Goal: Transaction & Acquisition: Purchase product/service

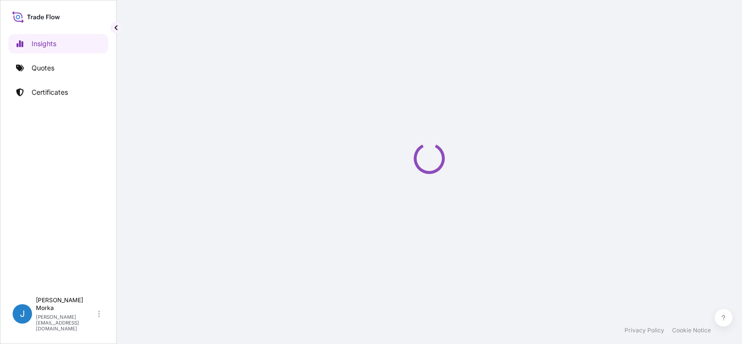
select select "2025"
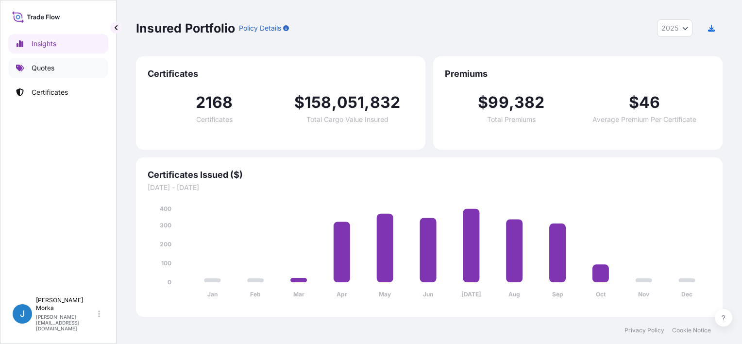
click at [60, 74] on link "Quotes" at bounding box center [58, 67] width 100 height 19
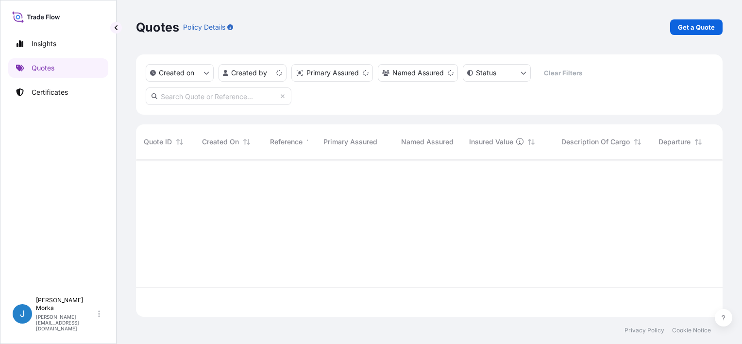
scroll to position [155, 579]
click at [695, 23] on p "Get a Quote" at bounding box center [696, 27] width 37 height 10
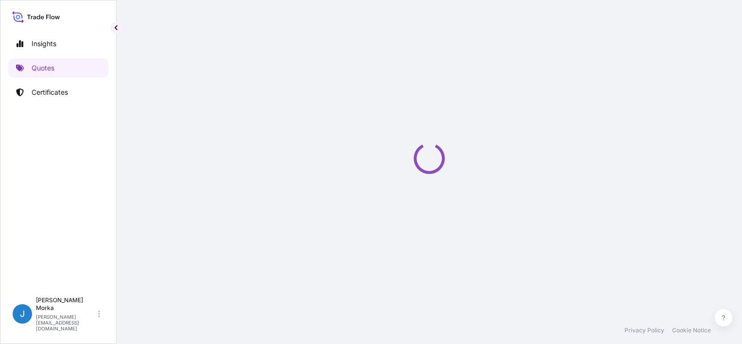
scroll to position [16, 0]
select select "Road / [GEOGRAPHIC_DATA]"
select select "Sea"
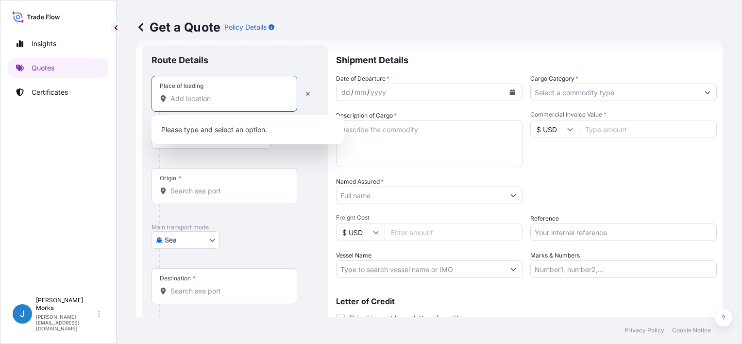
click at [191, 99] on input "Place of loading" at bounding box center [227, 99] width 115 height 10
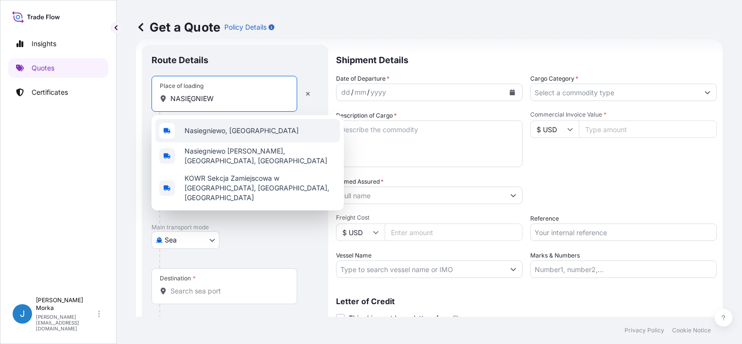
click at [220, 124] on div "Nasiegniewo, [GEOGRAPHIC_DATA]" at bounding box center [247, 130] width 185 height 23
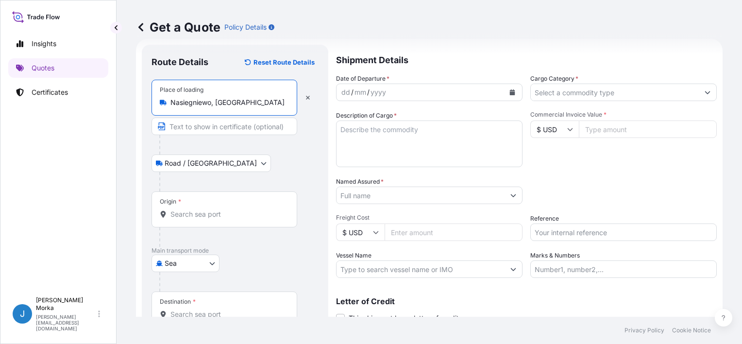
type input "Nasiegniewo, [GEOGRAPHIC_DATA]"
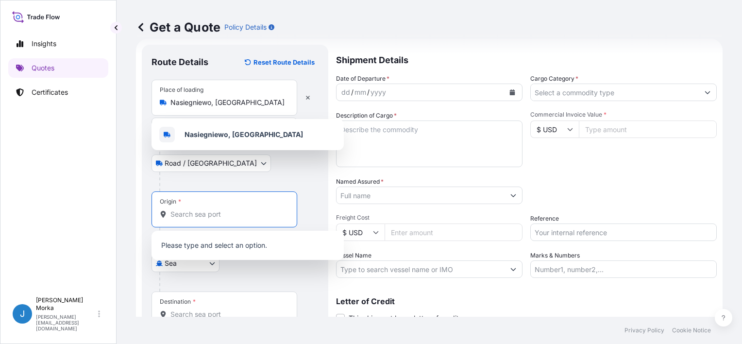
click at [189, 211] on input "Origin *" at bounding box center [227, 214] width 115 height 10
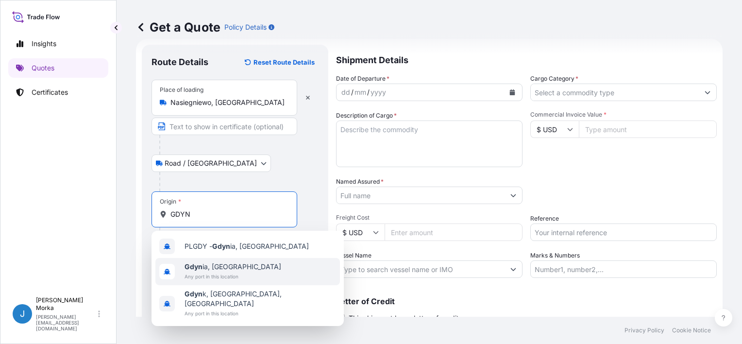
click at [225, 267] on span "Gdyn ia, [GEOGRAPHIC_DATA]" at bounding box center [233, 267] width 97 height 10
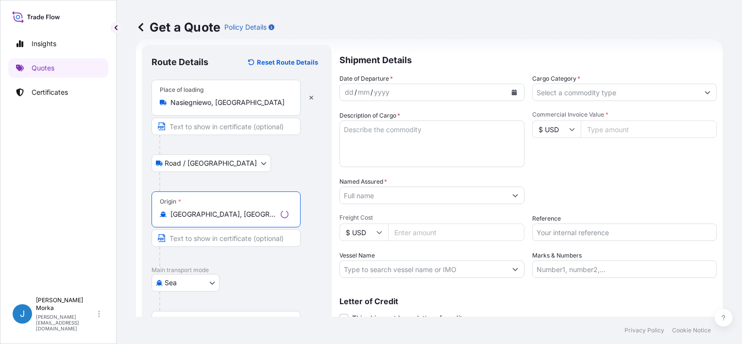
scroll to position [95, 0]
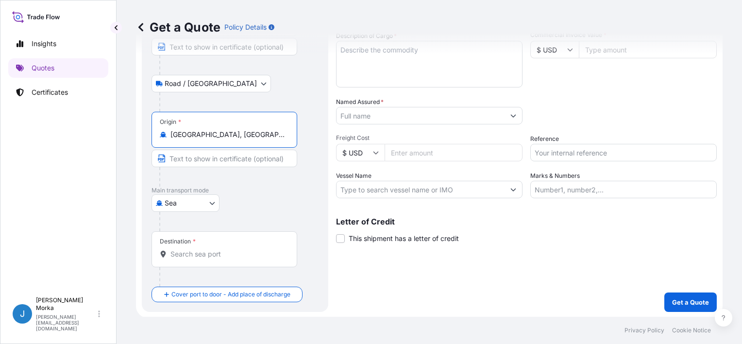
type input "[GEOGRAPHIC_DATA], [GEOGRAPHIC_DATA]"
click at [208, 254] on input "Destination *" at bounding box center [227, 254] width 115 height 10
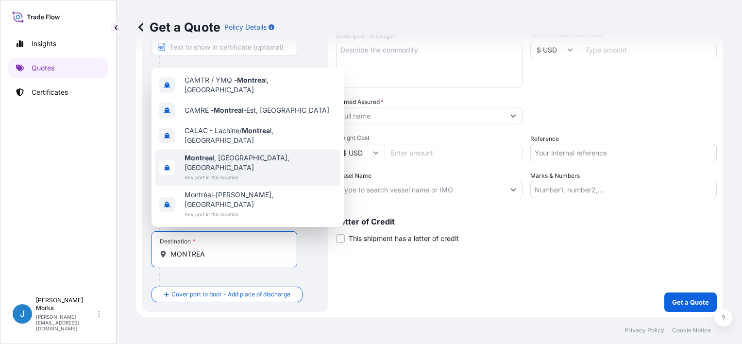
click at [236, 182] on span "Any port in this location" at bounding box center [261, 177] width 152 height 10
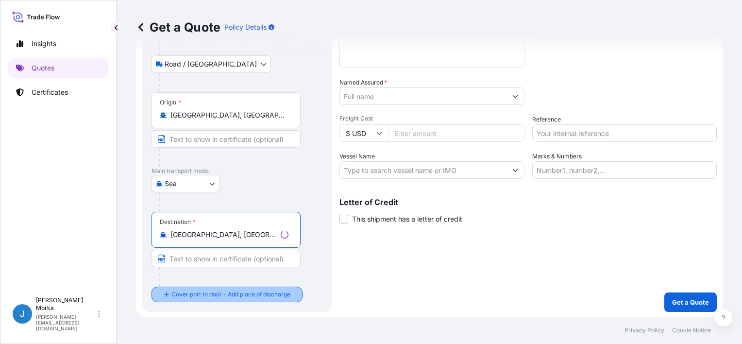
type input "[GEOGRAPHIC_DATA], [GEOGRAPHIC_DATA], [GEOGRAPHIC_DATA]"
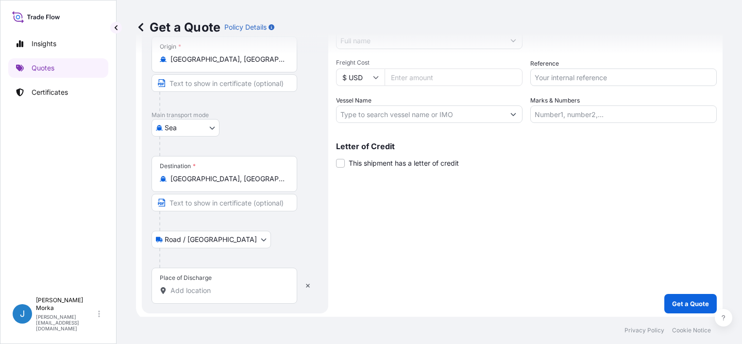
scroll to position [172, 0]
click at [205, 288] on input "Place of Discharge" at bounding box center [227, 289] width 115 height 10
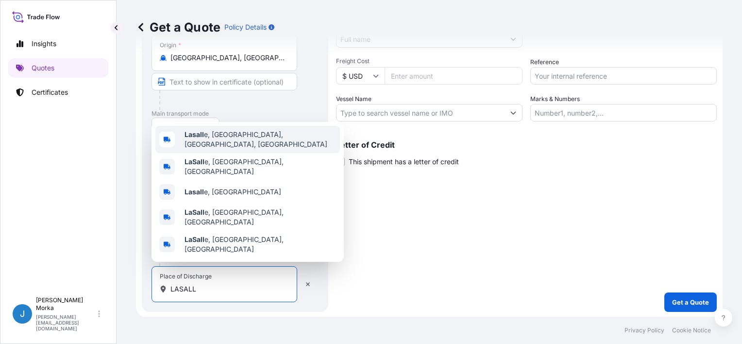
click at [257, 153] on div "Lasall e, [GEOGRAPHIC_DATA], [GEOGRAPHIC_DATA], [GEOGRAPHIC_DATA]" at bounding box center [247, 139] width 185 height 27
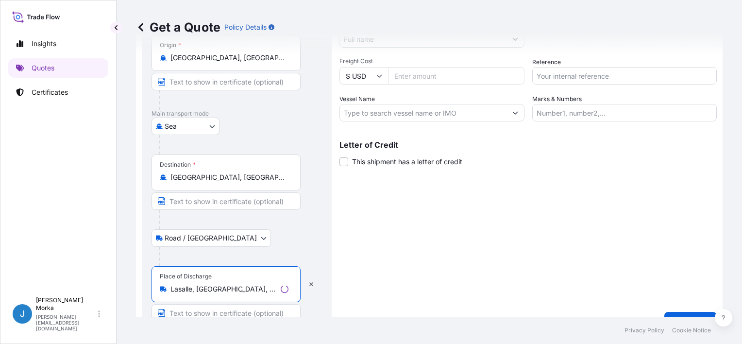
type input "Lasalle, [GEOGRAPHIC_DATA], [GEOGRAPHIC_DATA], [GEOGRAPHIC_DATA]"
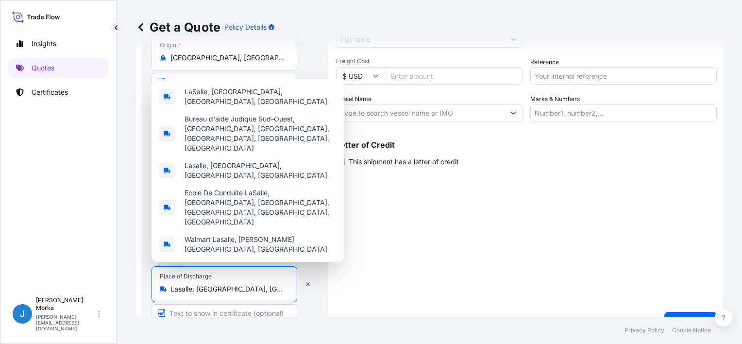
click at [474, 243] on div "Shipment Details Date of Departure * dd / mm / yyyy Cargo Category * Descriptio…" at bounding box center [526, 109] width 381 height 443
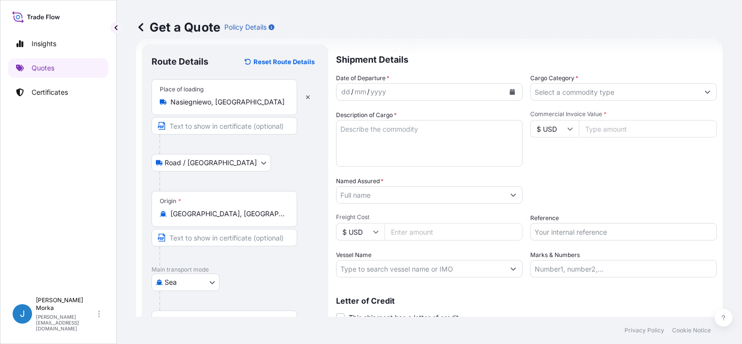
scroll to position [0, 0]
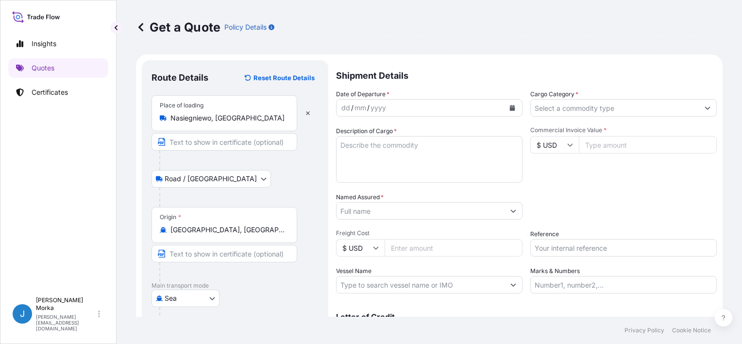
click at [507, 101] on button "Calendar" at bounding box center [513, 108] width 16 height 16
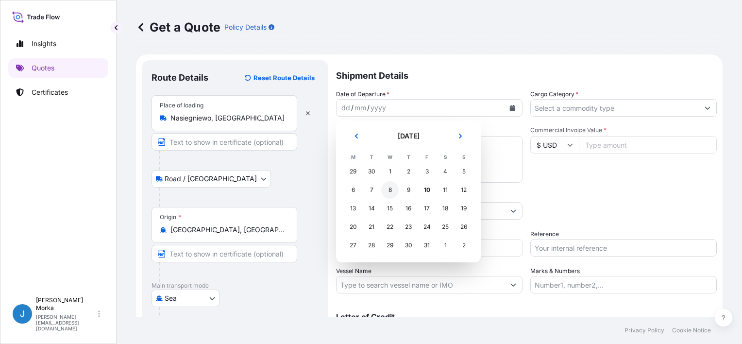
click at [387, 190] on div "8" at bounding box center [389, 189] width 17 height 17
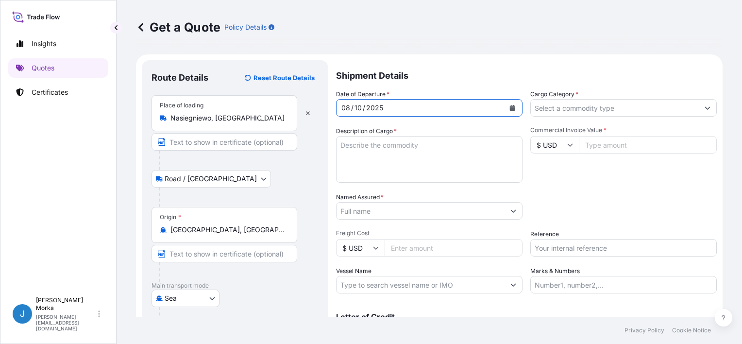
click at [595, 97] on div "Cargo Category *" at bounding box center [623, 102] width 186 height 27
click at [569, 107] on input "Cargo Category *" at bounding box center [615, 107] width 168 height 17
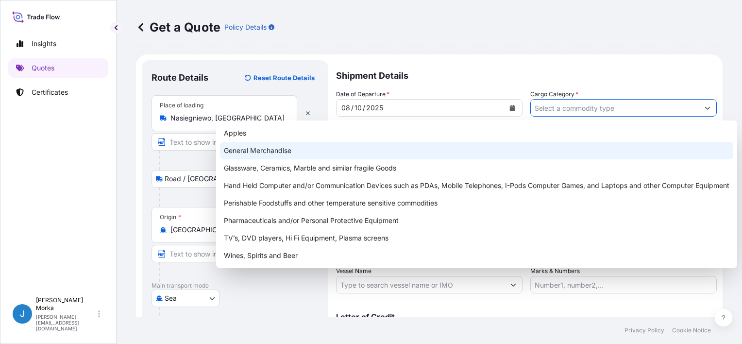
click at [311, 153] on div "General Merchandise" at bounding box center [476, 150] width 513 height 17
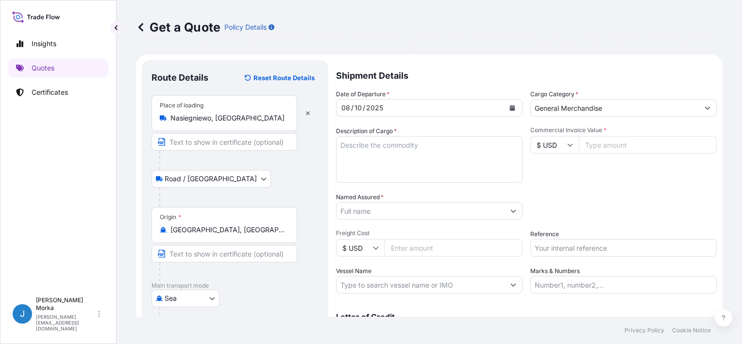
paste input "FOOD PRODUCTS NET WEIGHT: 15576.96 KG"
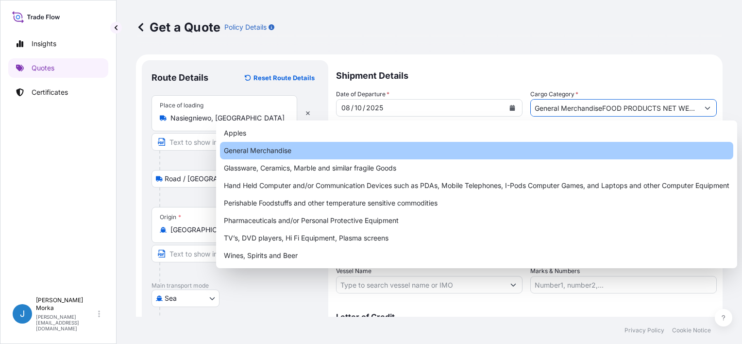
scroll to position [0, 59]
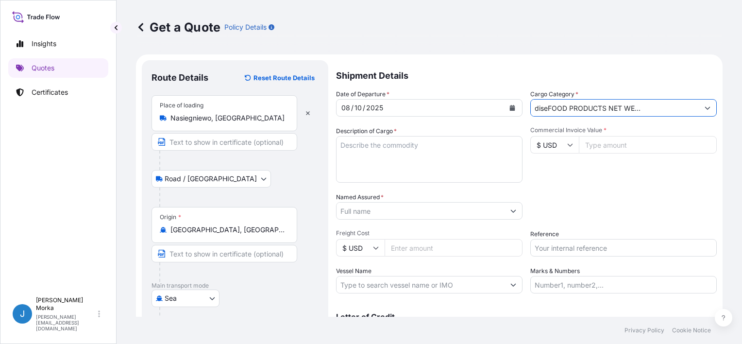
type input "General Merchandise"
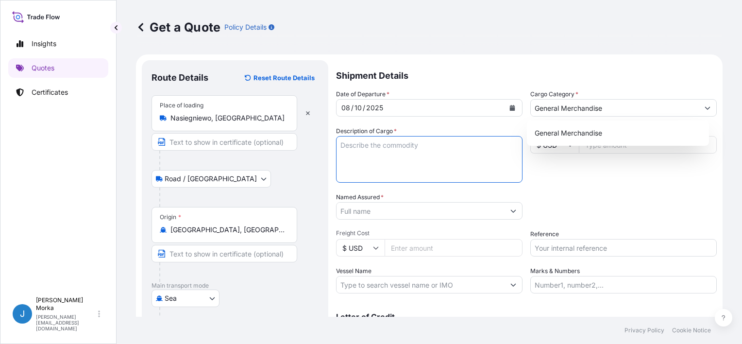
click at [425, 143] on textarea "Description of Cargo *" at bounding box center [429, 159] width 186 height 47
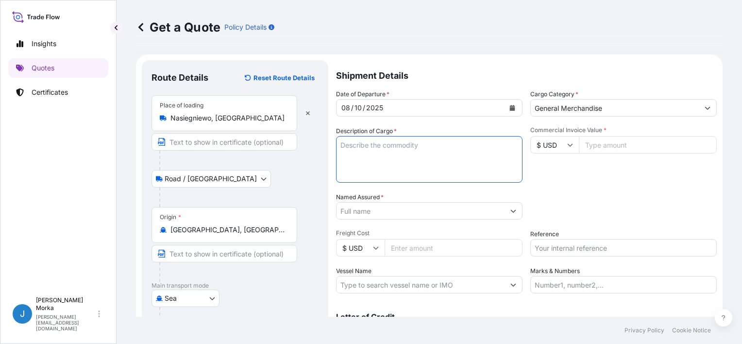
paste textarea "FOOD PRODUCTS NET WEIGHT: 15576.96 KG"
type textarea "FOOD PRODUCTS NET WEIGHT: 15576.96 KG"
click at [567, 110] on input "General Merchandise" at bounding box center [615, 107] width 168 height 17
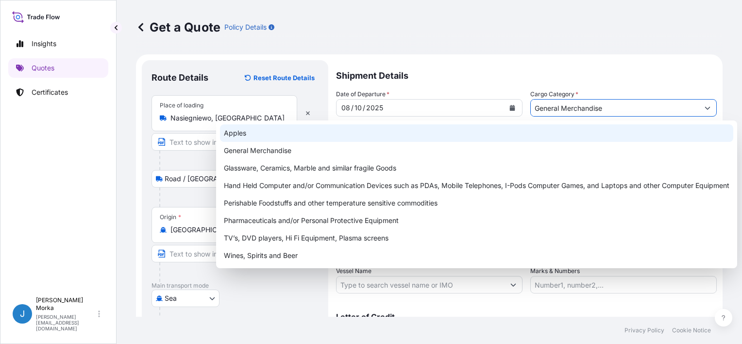
click at [345, 141] on div "Apples" at bounding box center [476, 132] width 513 height 17
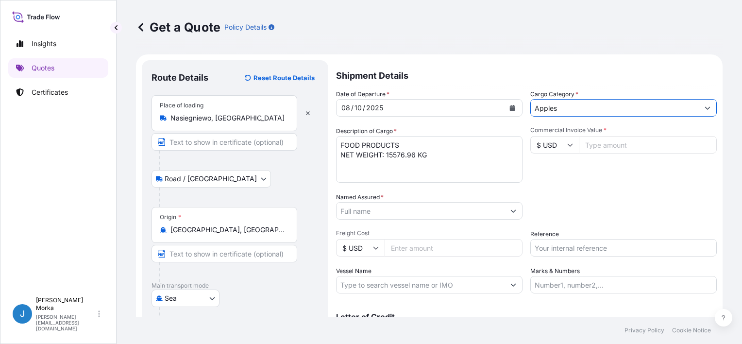
drag, startPoint x: 554, startPoint y: 105, endPoint x: 511, endPoint y: 106, distance: 42.8
click at [511, 106] on div "Date of Departure * [DATE] Cargo Category * Apples Description of Cargo * FOOD …" at bounding box center [526, 191] width 381 height 204
click at [557, 106] on input "Apples" at bounding box center [615, 107] width 168 height 17
click at [588, 107] on input "Apples" at bounding box center [615, 107] width 168 height 17
click at [658, 108] on input "Apples" at bounding box center [615, 107] width 168 height 17
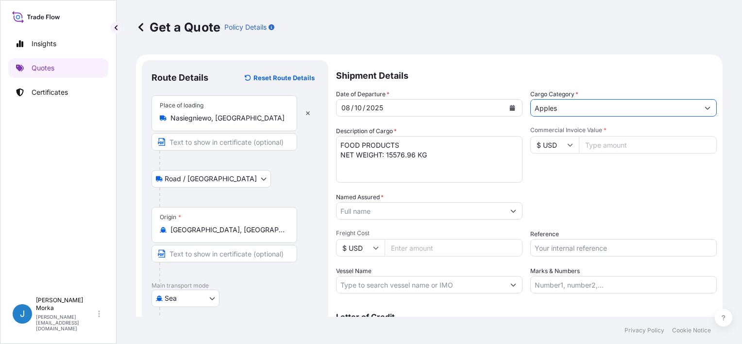
click at [704, 107] on button "Show suggestions" at bounding box center [707, 107] width 17 height 17
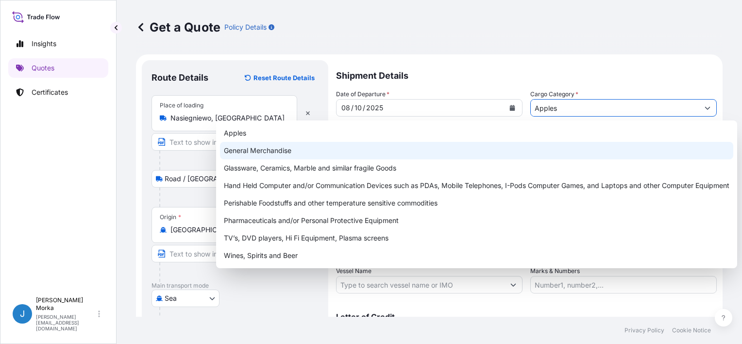
click at [339, 149] on div "General Merchandise" at bounding box center [476, 150] width 513 height 17
type input "General Merchandise"
click at [342, 142] on div "General Merchandise" at bounding box center [476, 150] width 513 height 17
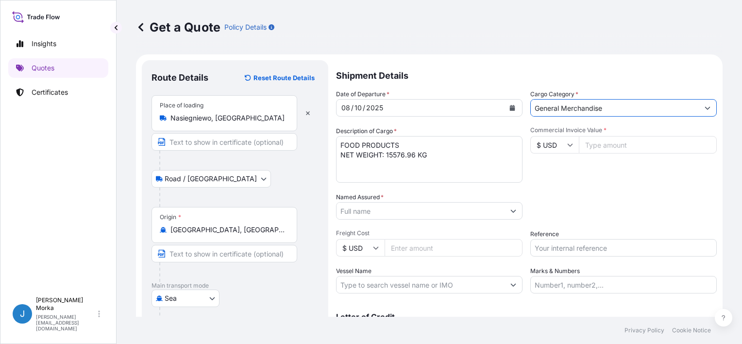
click at [343, 148] on textarea "FOOD PRODUCTS NET WEIGHT: 15576.96 KG" at bounding box center [429, 159] width 186 height 47
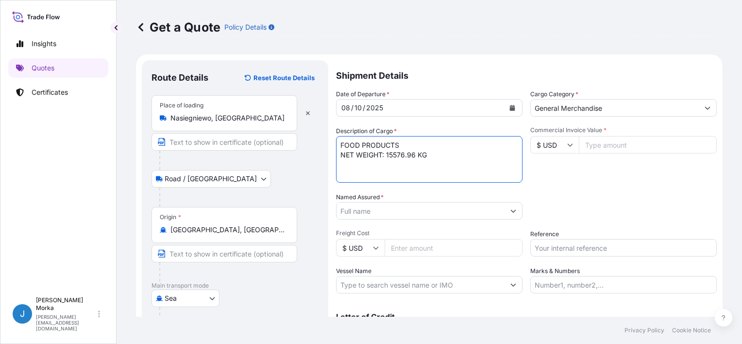
click at [357, 136] on textarea "FOOD PRODUCTS NET WEIGHT: 15576.96 KG" at bounding box center [429, 159] width 186 height 47
paste textarea "HAMU5145892"
click at [440, 161] on textarea "HAMU5145892 FOOD PRODUCTS NET WEIGHT: 15576.96 KG" at bounding box center [429, 159] width 186 height 47
click at [403, 169] on textarea "HAMU5145892 FOOD PRODUCTS NET WEIGHT: 15576.96 KG GROSS WEIGHT: PACKAGES" at bounding box center [429, 159] width 186 height 47
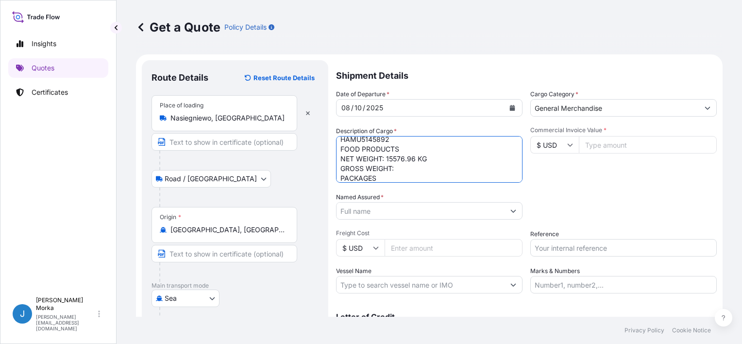
paste textarea "22968"
click at [340, 176] on textarea "HAMU5145892 FOOD PRODUCTS NET WEIGHT: 15576.96 KG GROSS WEIGHT: 22968.00 KG PAC…" at bounding box center [429, 159] width 186 height 47
paste textarea "1900"
type textarea "HAMU5145892 FOOD PRODUCTS NET WEIGHT: 15576.96 KG GROSS WEIGHT: 22968.00 KG 190…"
click at [565, 186] on div "Date of Departure * [DATE] Cargo Category * General Merchandise Description of …" at bounding box center [526, 191] width 381 height 204
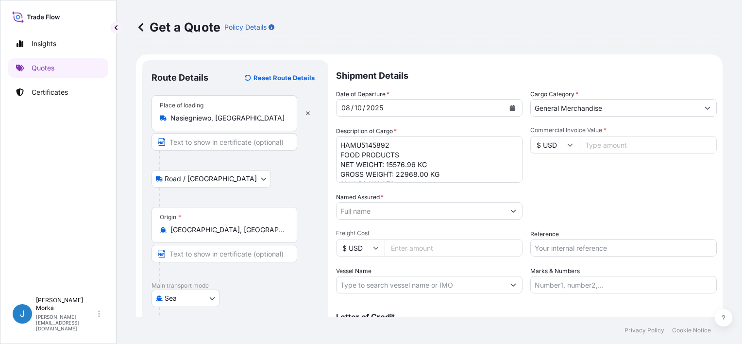
scroll to position [10, 0]
click at [391, 212] on input "Named Assured *" at bounding box center [421, 210] width 168 height 17
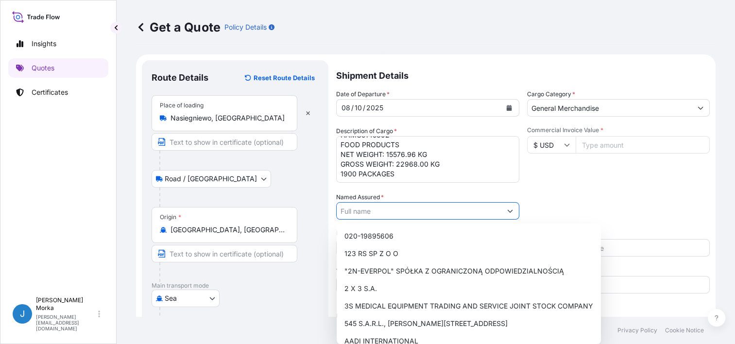
paste input "TONSELL INTERNNATIONAL INC."
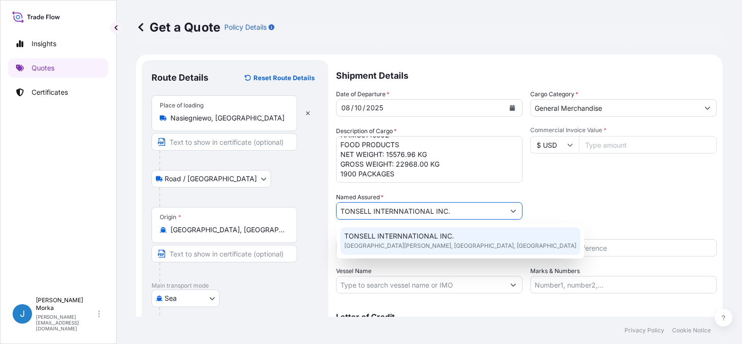
click at [407, 235] on span "TONSELL INTERNNATIONAL INC." at bounding box center [399, 236] width 110 height 10
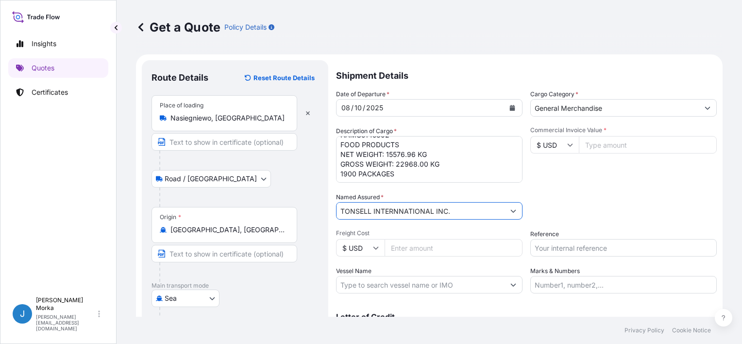
type input "TONSELL INTERNNATIONAL INC."
click at [565, 189] on div "Date of Departure * [DATE] Cargo Category * General Merchandise Description of …" at bounding box center [526, 191] width 381 height 204
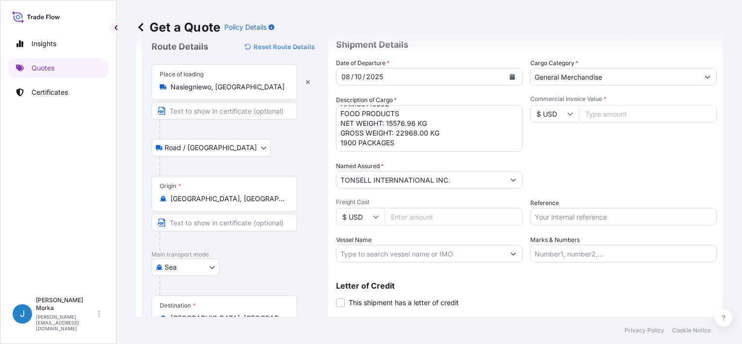
scroll to position [49, 0]
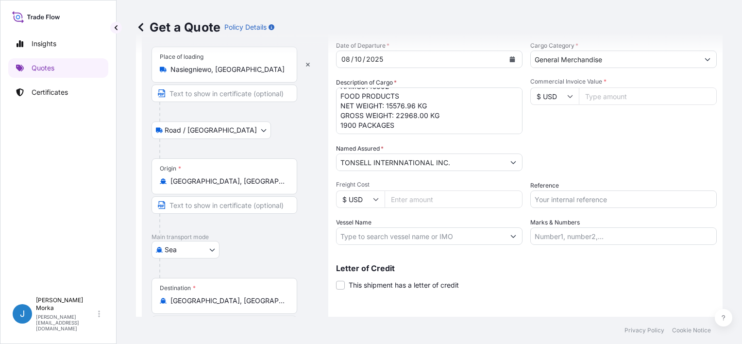
click at [598, 204] on input "Reference" at bounding box center [623, 198] width 186 height 17
paste input "S02065670"
type input "S02065670"
click at [576, 152] on div "Packing Category Type to search a container mode Please select a primary mode o…" at bounding box center [623, 157] width 186 height 27
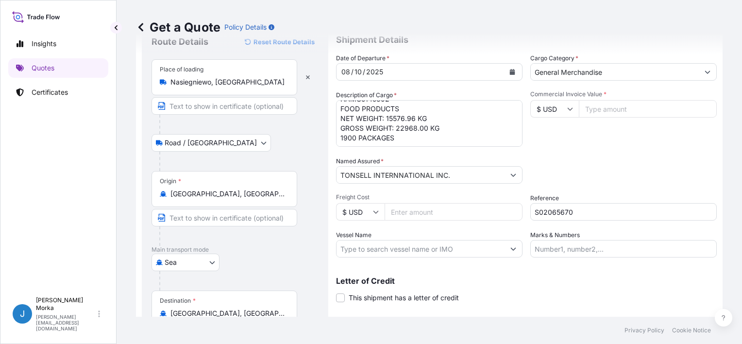
scroll to position [0, 0]
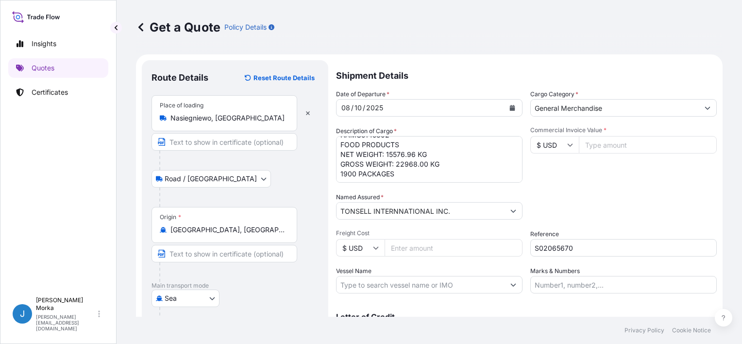
click at [538, 146] on input "$ USD" at bounding box center [554, 144] width 49 height 17
click at [548, 175] on div "zł PLN" at bounding box center [550, 165] width 41 height 18
type input "zł PLN"
click at [599, 140] on input "Commercial Invoice Value *" at bounding box center [648, 144] width 138 height 17
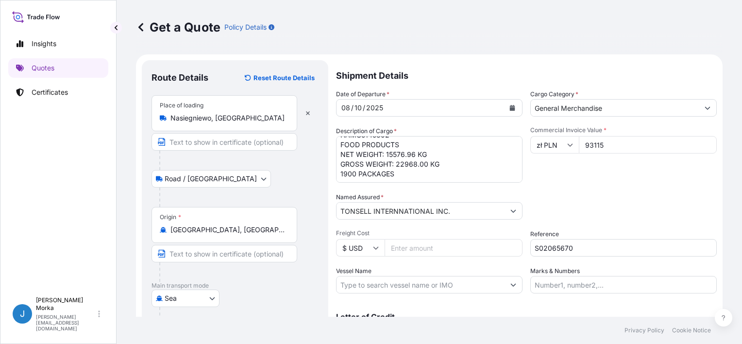
click at [581, 146] on input "93115" at bounding box center [648, 144] width 138 height 17
paste input "5115.36"
type input "95115.36"
click at [588, 177] on div "Commercial Invoice Value * zł PLN 95115.36" at bounding box center [623, 154] width 186 height 56
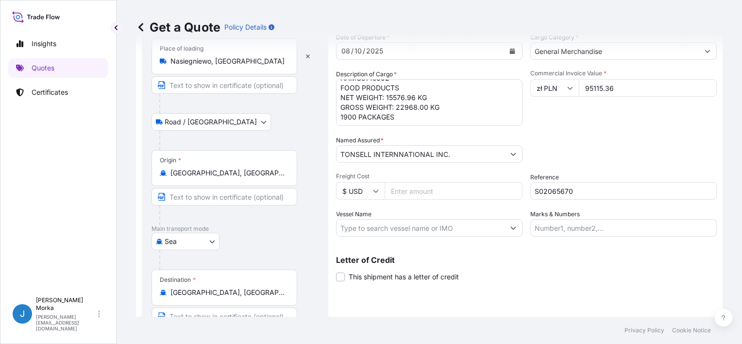
scroll to position [191, 0]
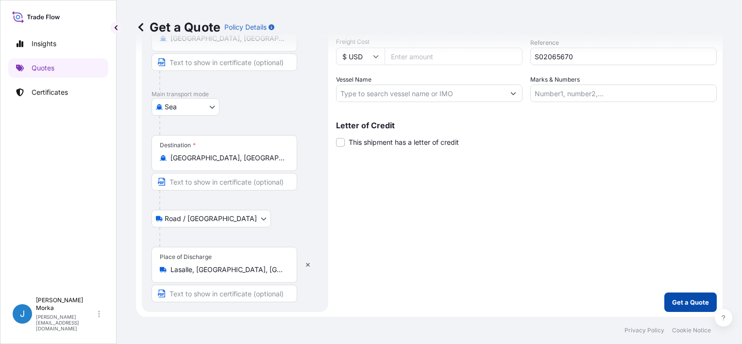
click at [681, 306] on button "Get a Quote" at bounding box center [690, 301] width 52 height 19
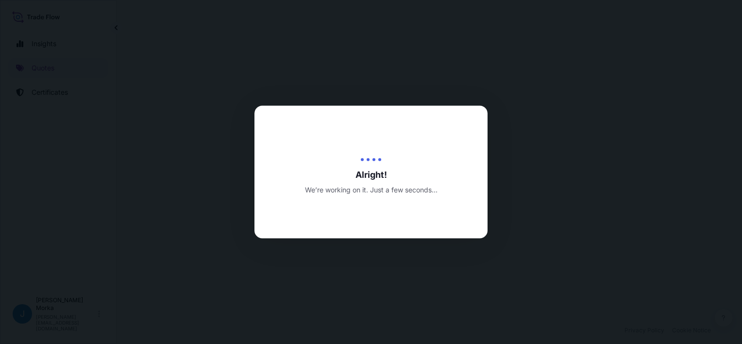
select select "Road / [GEOGRAPHIC_DATA]"
select select "Sea"
select select "Road / [GEOGRAPHIC_DATA]"
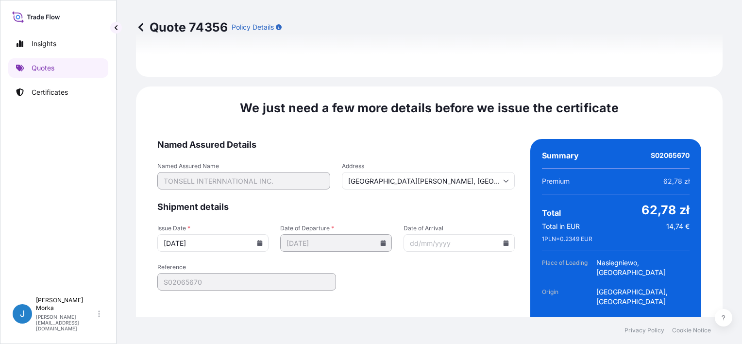
scroll to position [1465, 0]
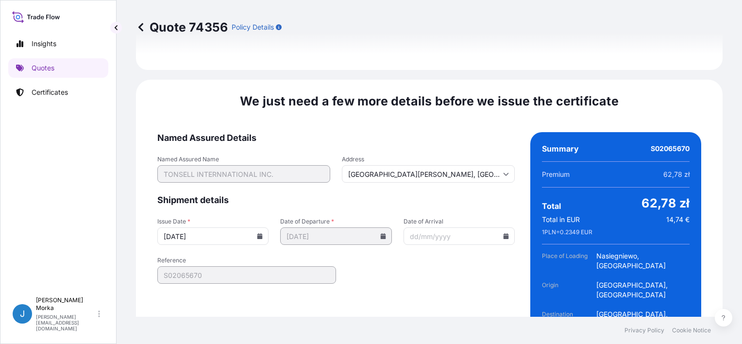
click at [258, 233] on icon at bounding box center [259, 236] width 5 height 6
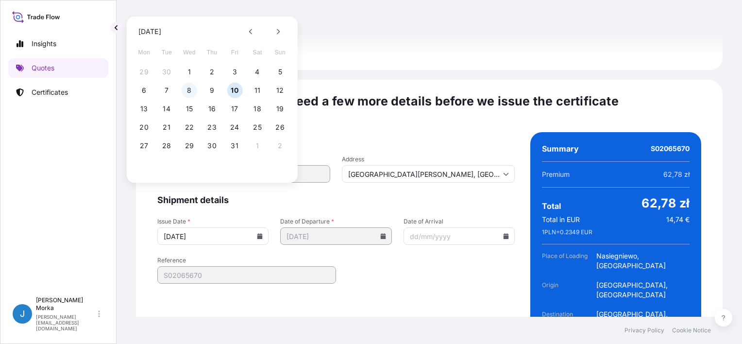
click at [193, 91] on button "8" at bounding box center [190, 91] width 16 height 16
type input "[DATE]"
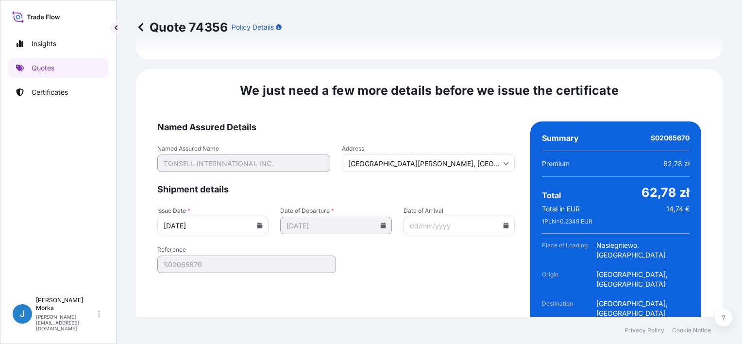
scroll to position [1481, 0]
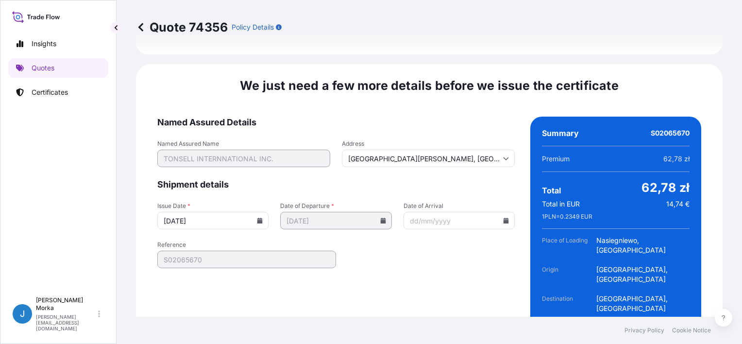
click at [467, 303] on div "We just need a few more details before we issue the certificate Named Assured D…" at bounding box center [429, 230] width 587 height 333
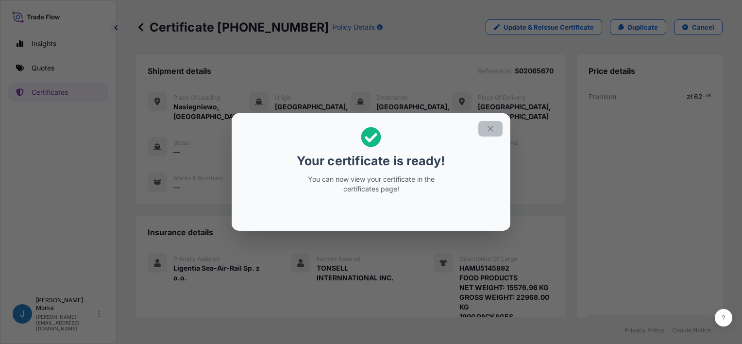
click at [492, 124] on icon "button" at bounding box center [490, 128] width 9 height 9
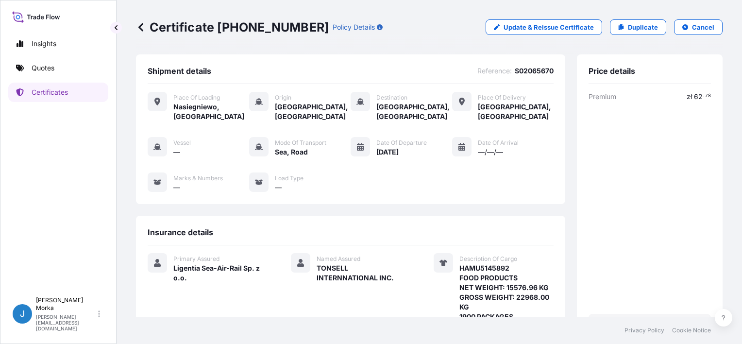
scroll to position [185, 0]
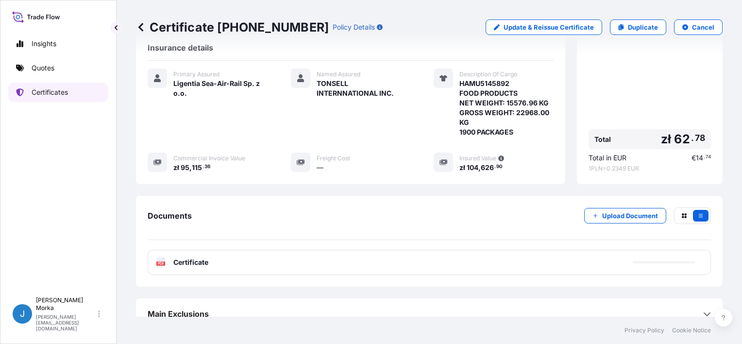
click at [86, 91] on link "Certificates" at bounding box center [58, 92] width 100 height 19
